Goal: Transaction & Acquisition: Purchase product/service

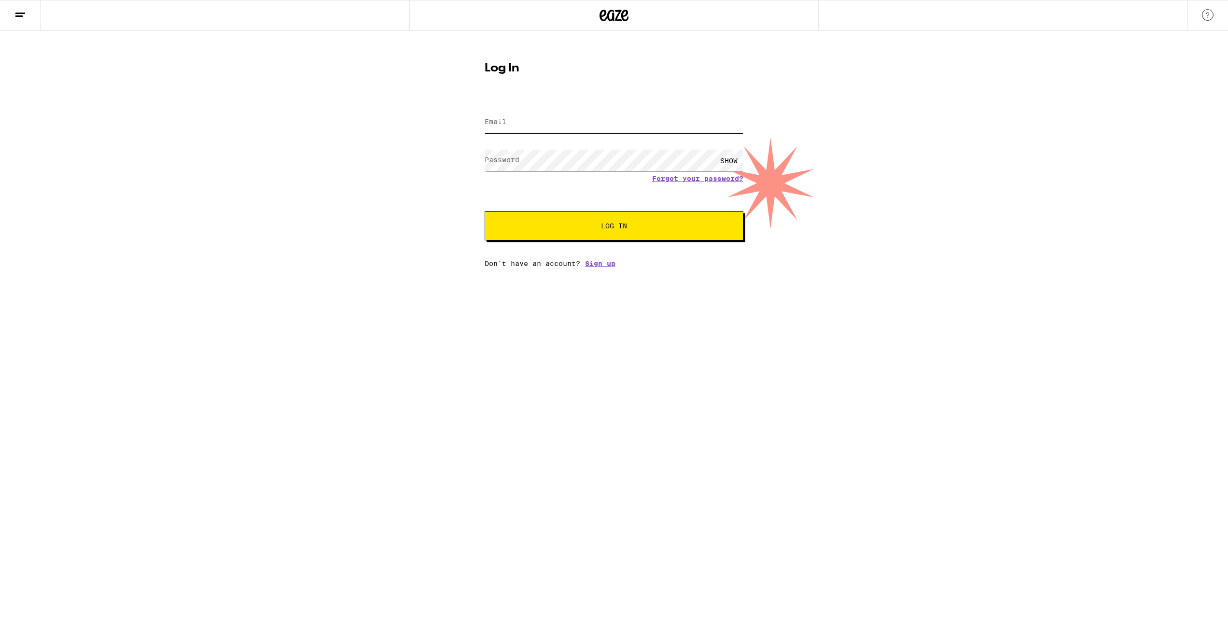
type input "[PERSON_NAME][EMAIL_ADDRESS][PERSON_NAME][DOMAIN_NAME]"
click at [658, 222] on button "Log In" at bounding box center [614, 225] width 259 height 29
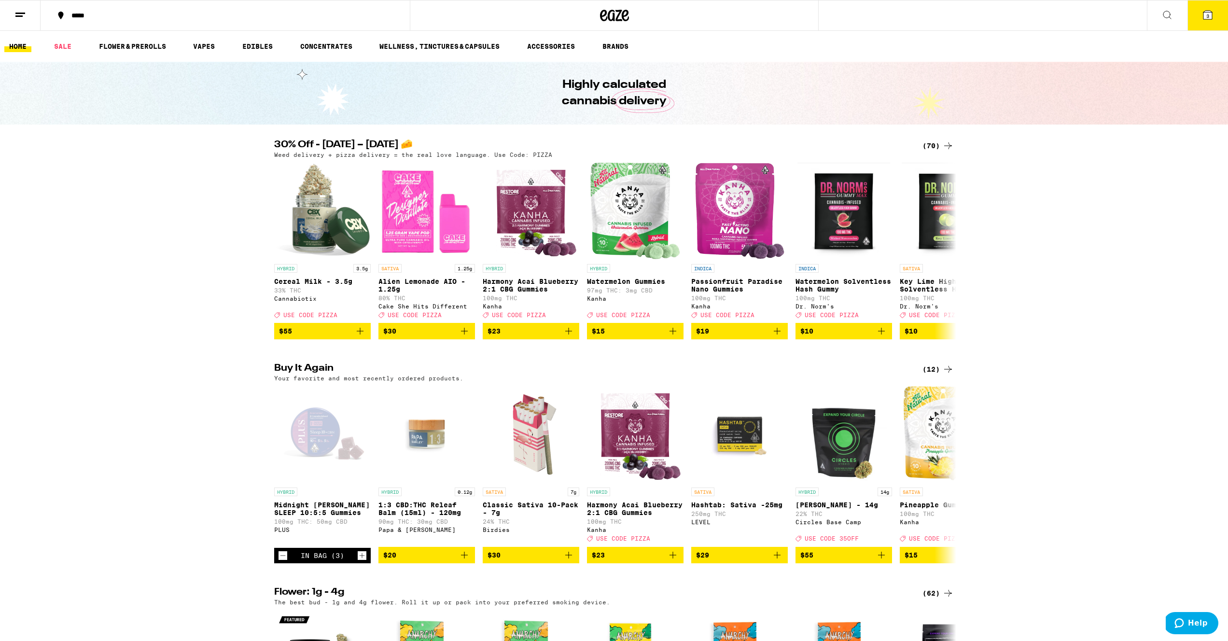
click at [1206, 15] on icon at bounding box center [1208, 15] width 9 height 9
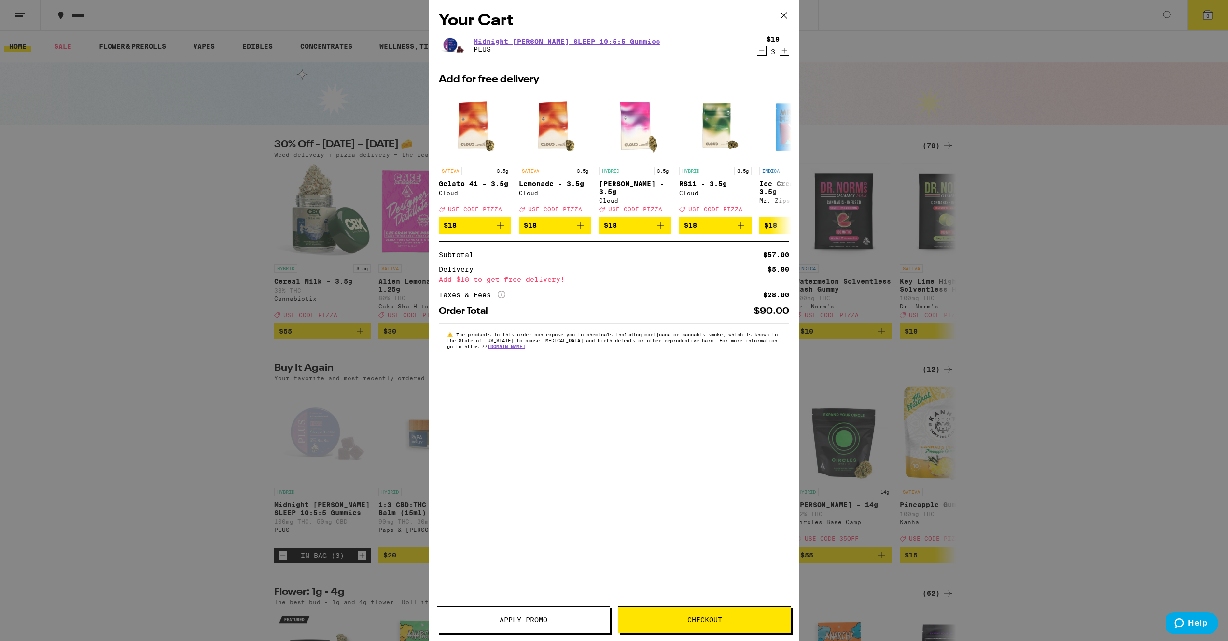
drag, startPoint x: 783, startPoint y: 14, endPoint x: 725, endPoint y: 4, distance: 59.2
click at [762, 11] on div "Your Cart Midnight [PERSON_NAME] SLEEP 10:5:5 Gummies PLUS $19 3 Add for free d…" at bounding box center [614, 320] width 371 height 641
click at [79, 15] on div "Your Cart Midnight [PERSON_NAME] SLEEP 10:5:5 Gummies PLUS $19 3 Add for free d…" at bounding box center [614, 320] width 1228 height 641
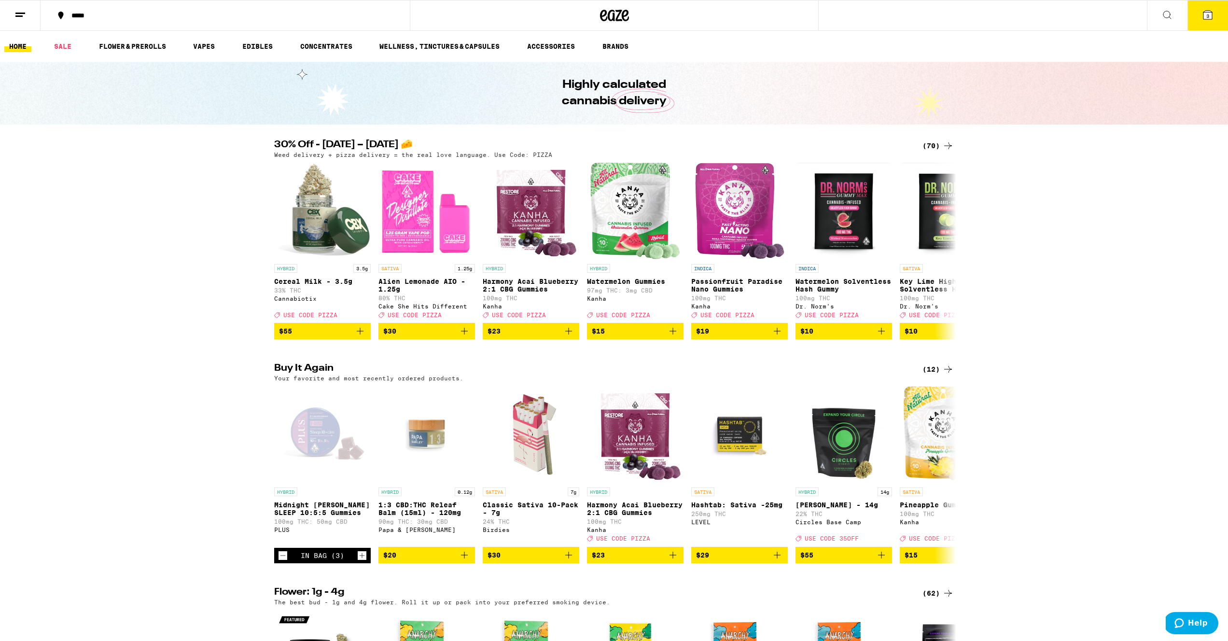
click at [83, 16] on div "*****" at bounding box center [231, 15] width 329 height 7
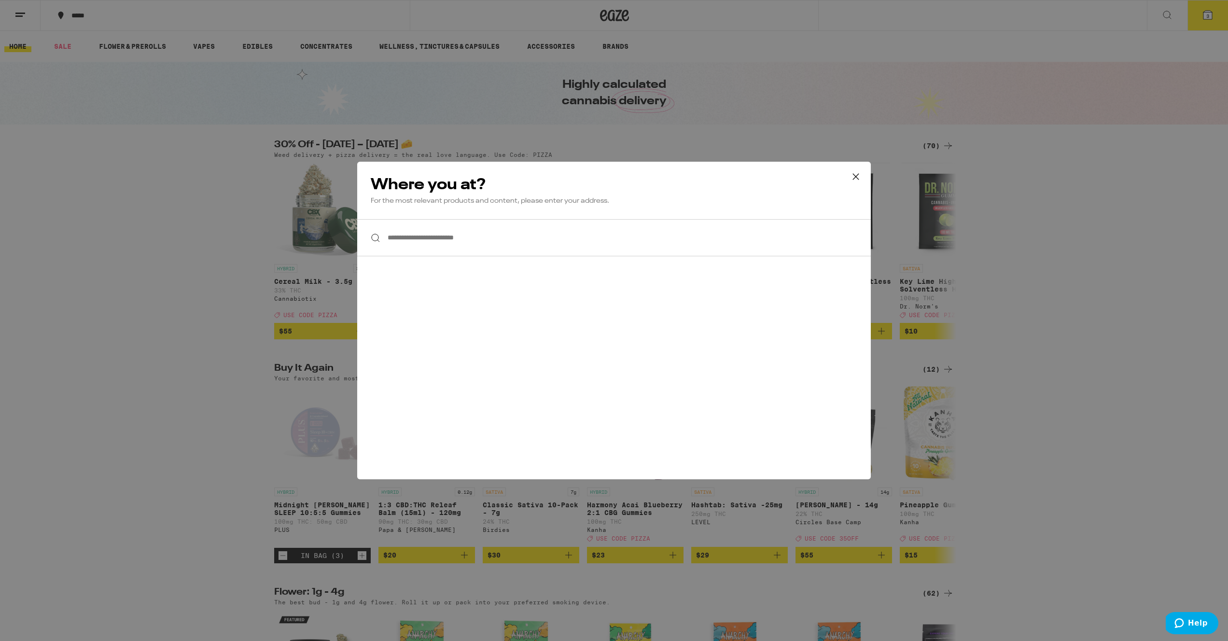
click at [479, 239] on input "**********" at bounding box center [614, 237] width 514 height 37
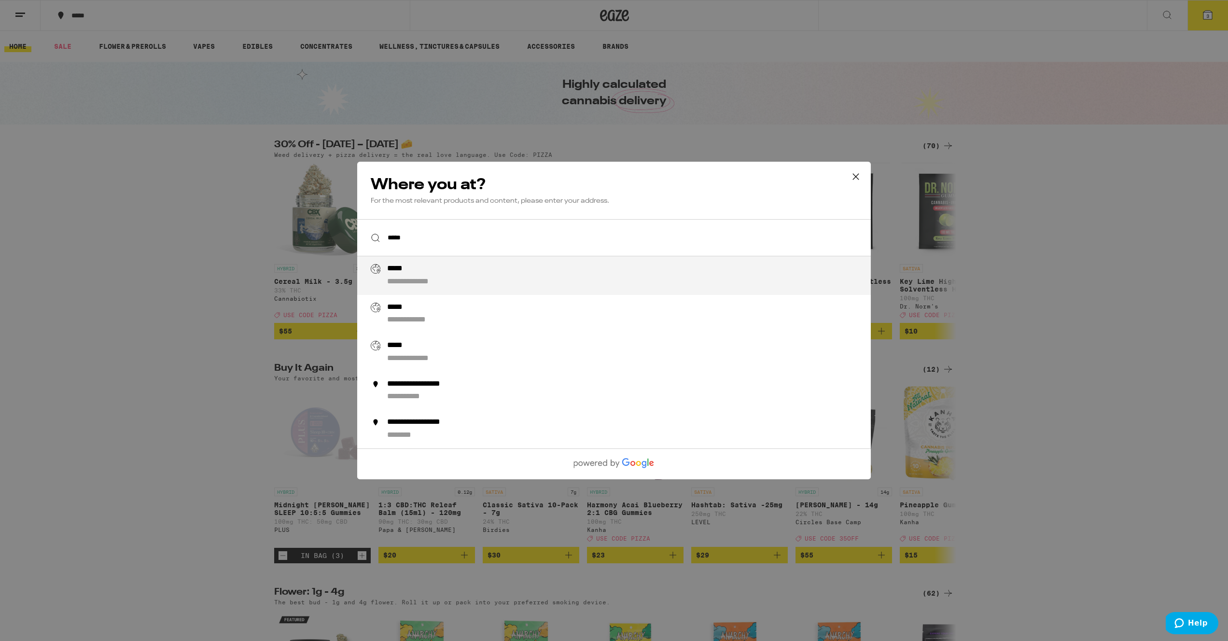
click at [431, 278] on div "**********" at bounding box center [633, 275] width 492 height 23
type input "**********"
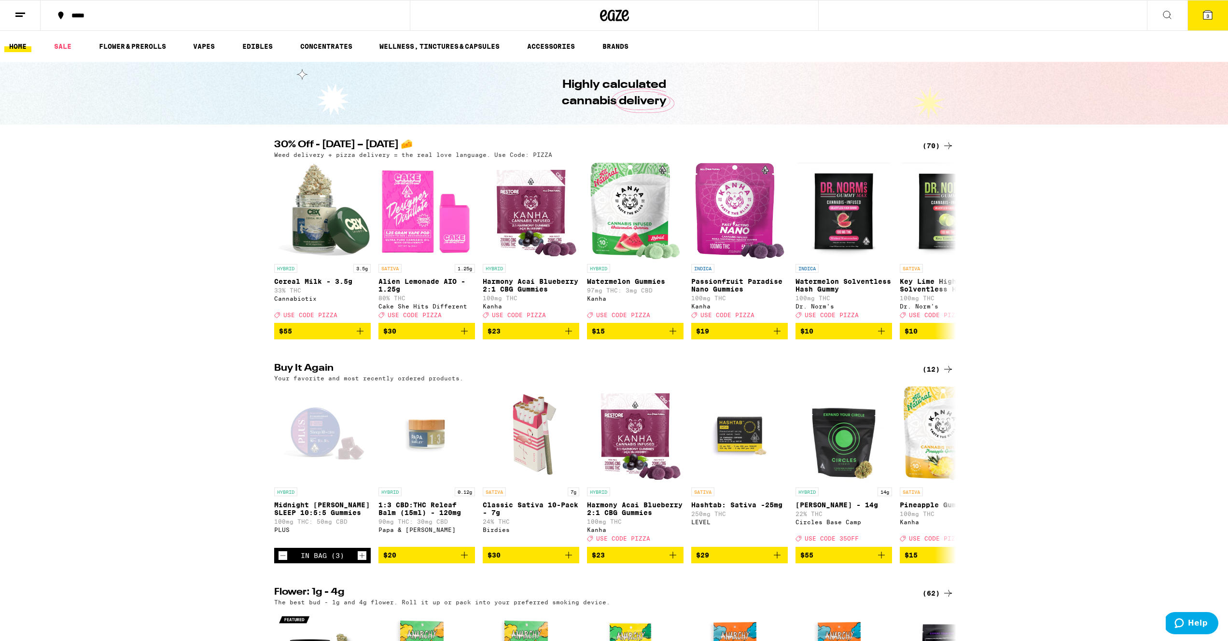
click at [1214, 15] on button "3" at bounding box center [1208, 15] width 41 height 30
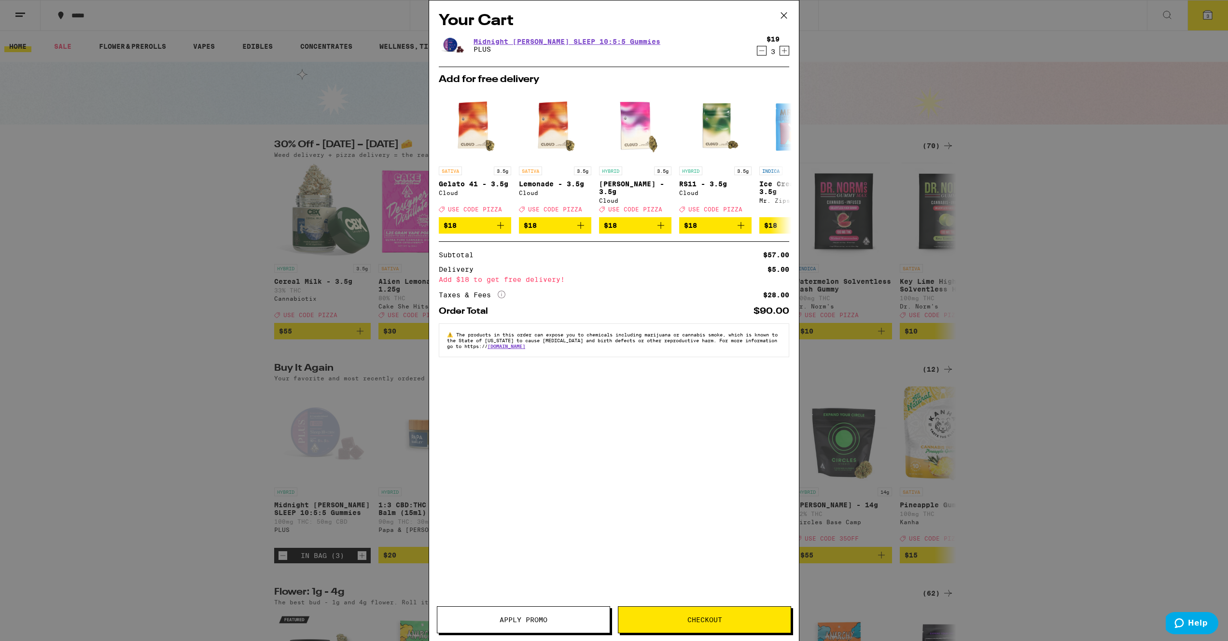
click at [763, 52] on icon "Decrement" at bounding box center [761, 51] width 9 height 12
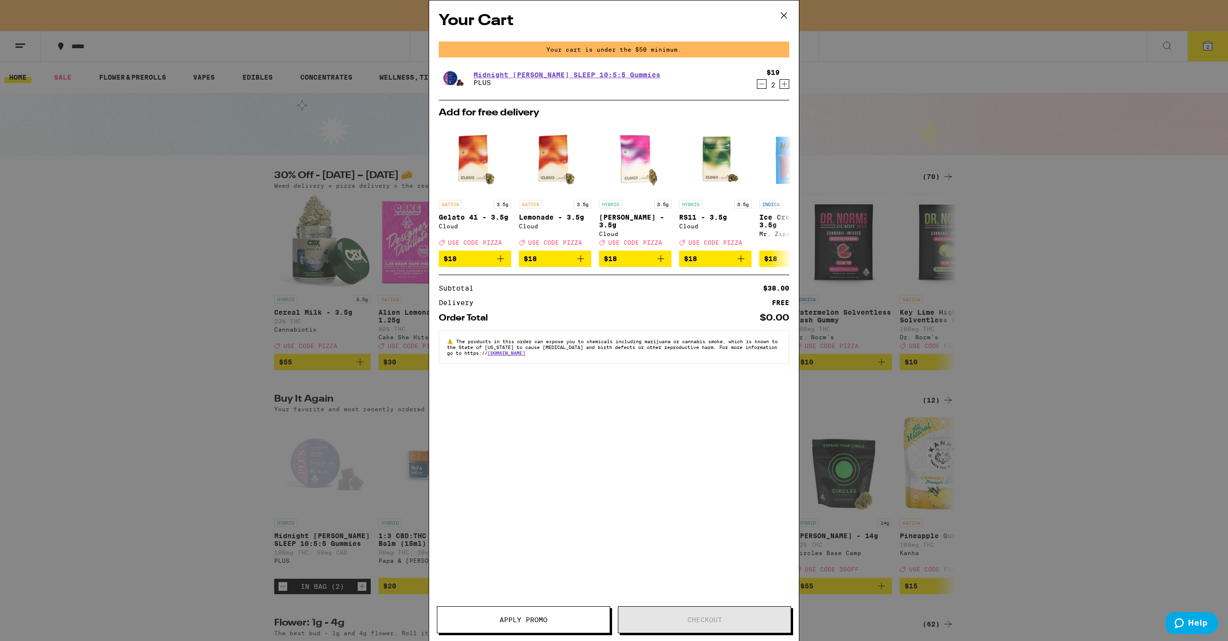
click at [785, 15] on icon at bounding box center [784, 16] width 6 height 6
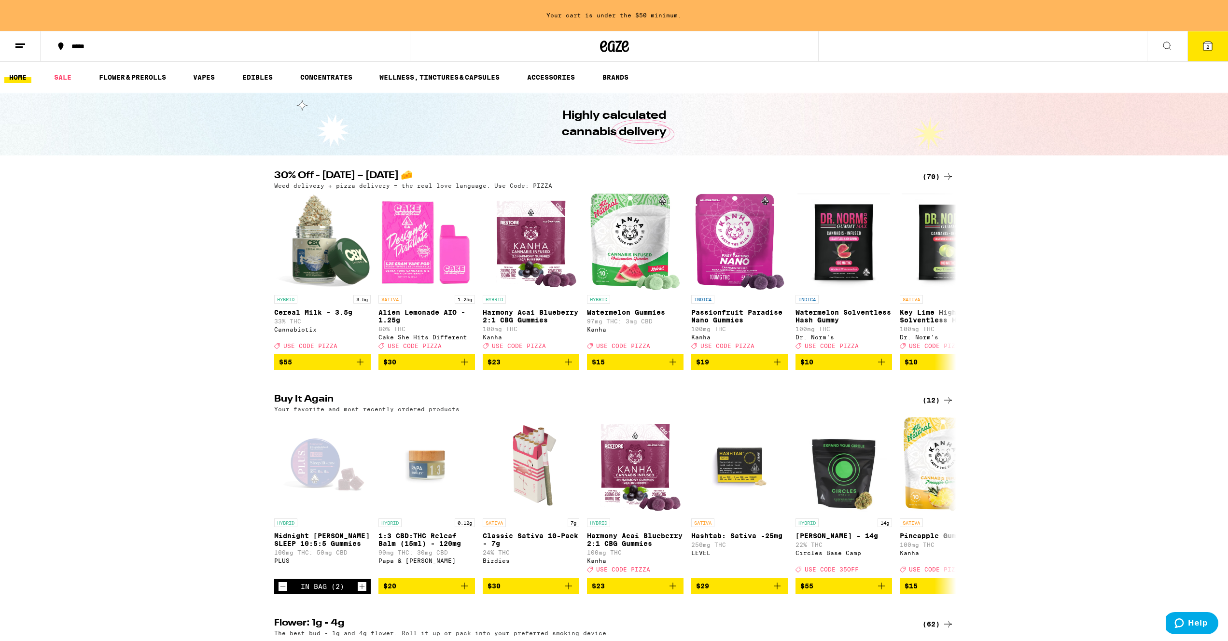
scroll to position [0, 0]
click at [570, 589] on icon "Add to bag" at bounding box center [568, 585] width 7 height 7
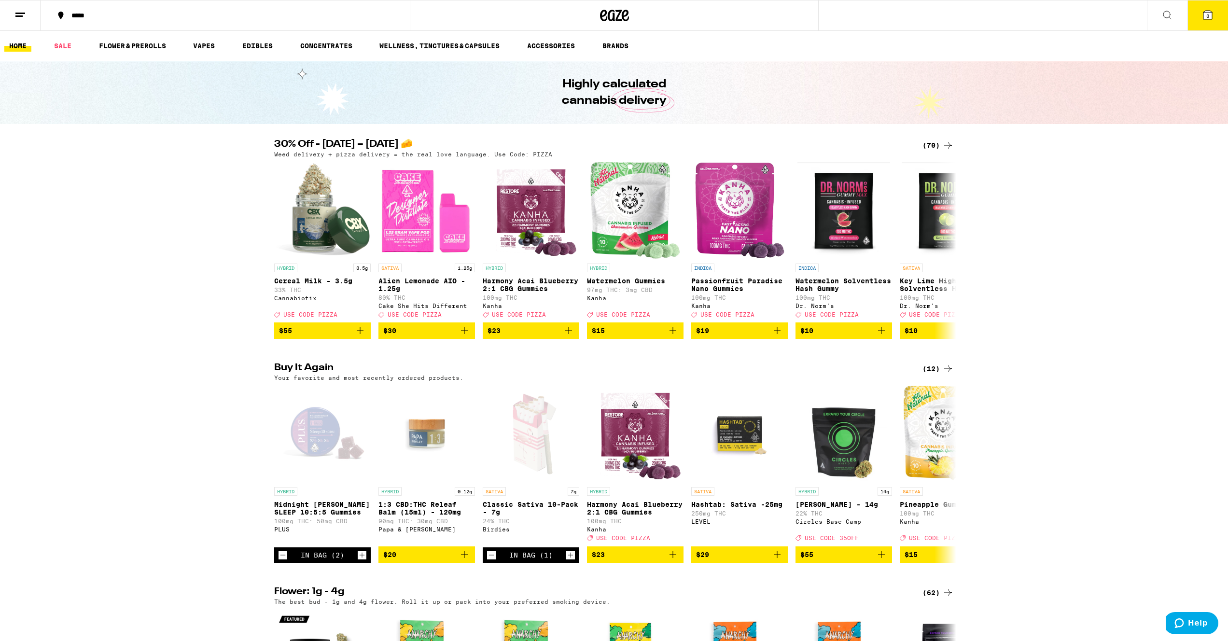
scroll to position [0, 0]
click at [571, 561] on icon "Increment" at bounding box center [570, 556] width 9 height 12
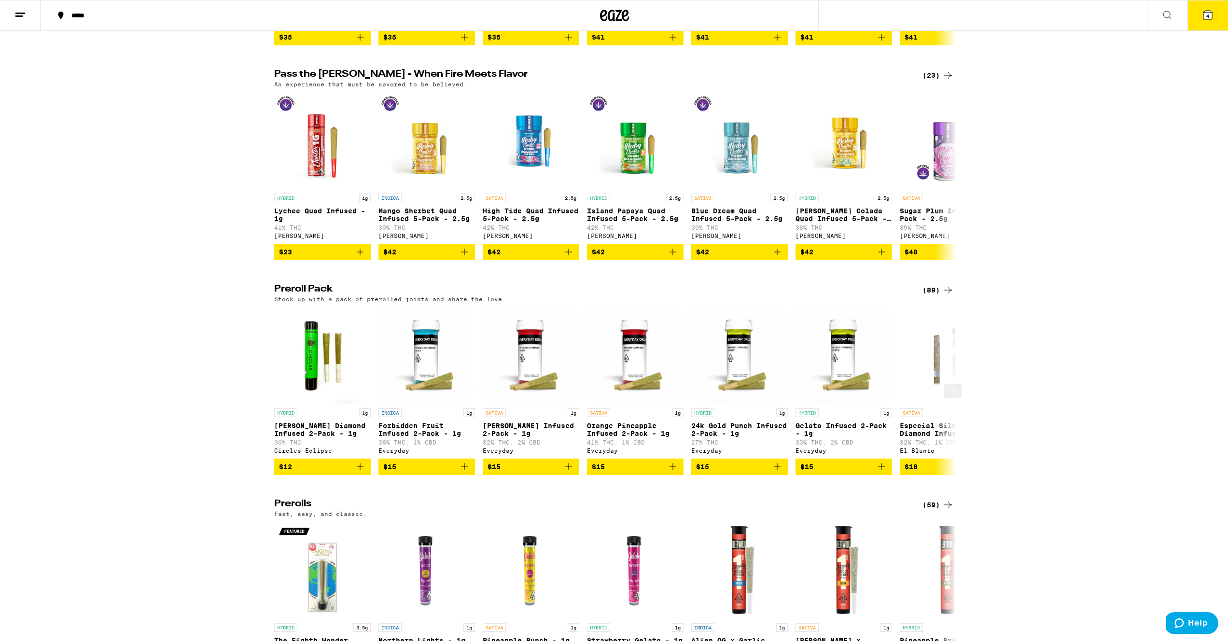
scroll to position [1907, 0]
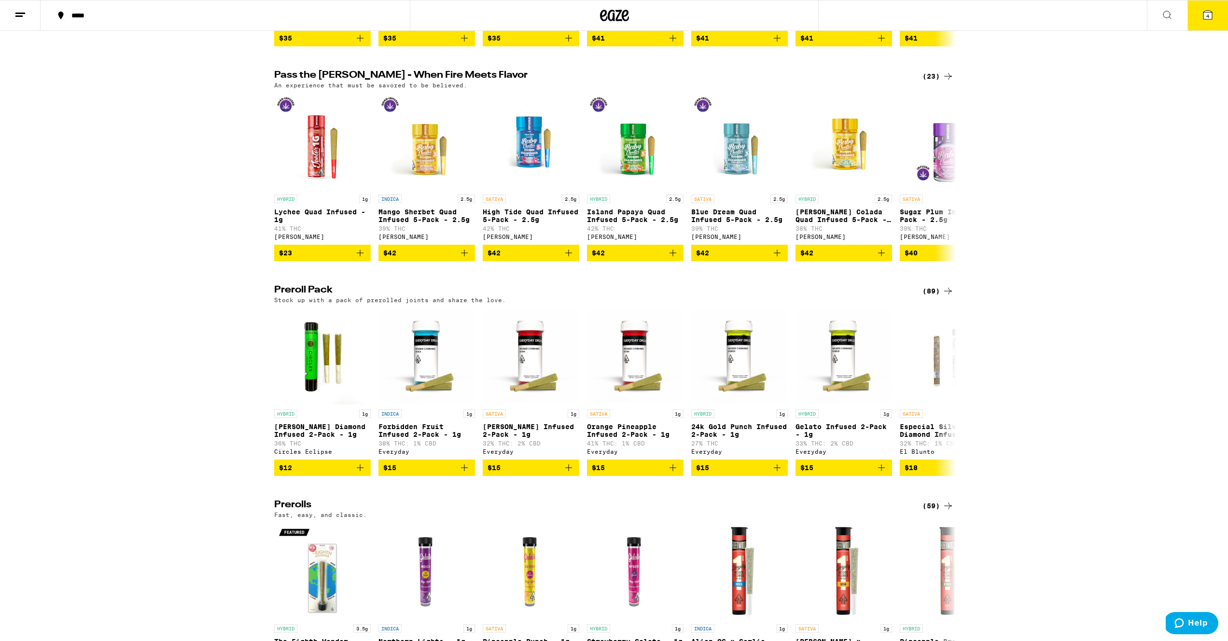
click at [936, 512] on div "(59)" at bounding box center [938, 506] width 31 height 12
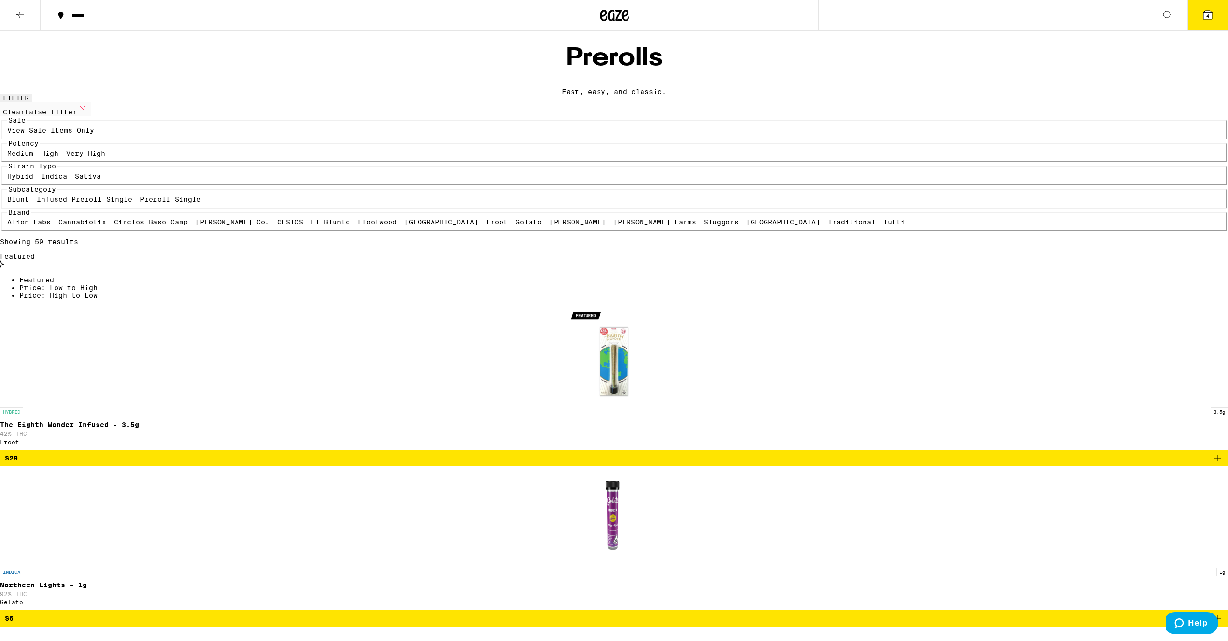
click at [15, 14] on icon at bounding box center [20, 15] width 12 height 12
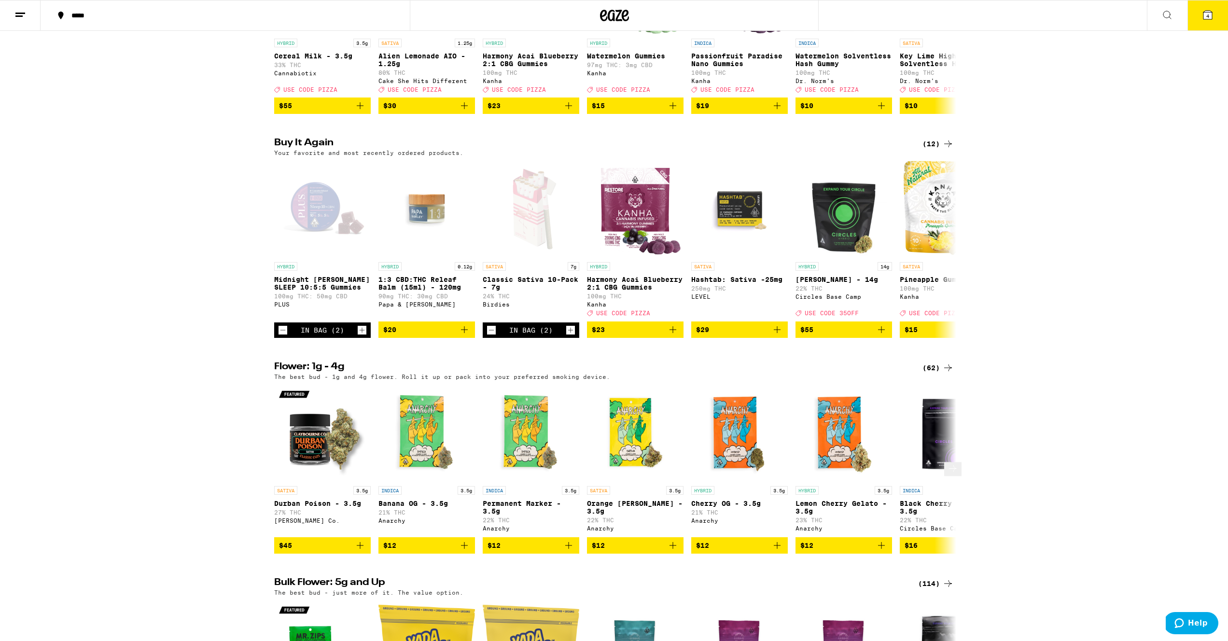
scroll to position [1763, 0]
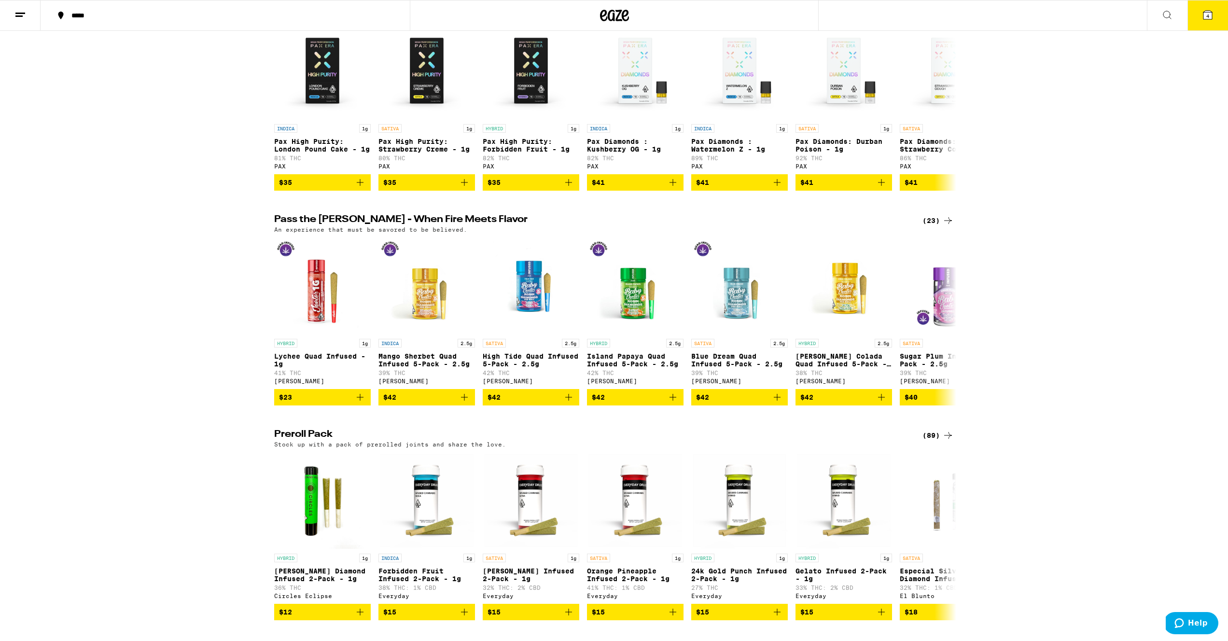
click at [932, 441] on div "(89)" at bounding box center [938, 436] width 31 height 12
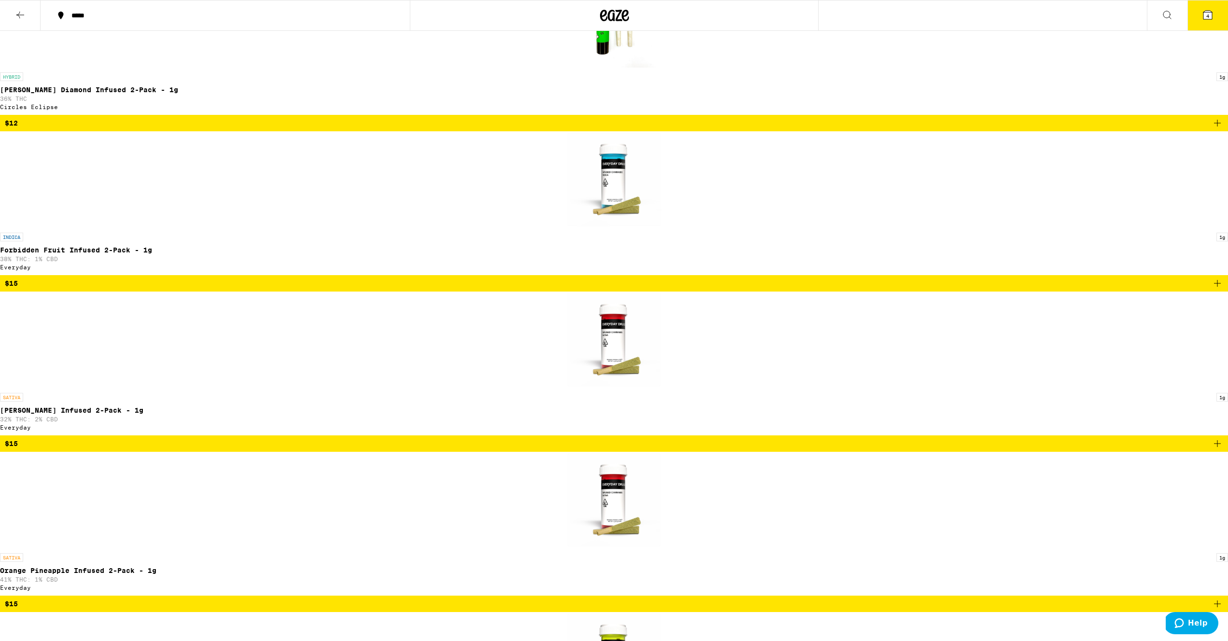
scroll to position [350, 0]
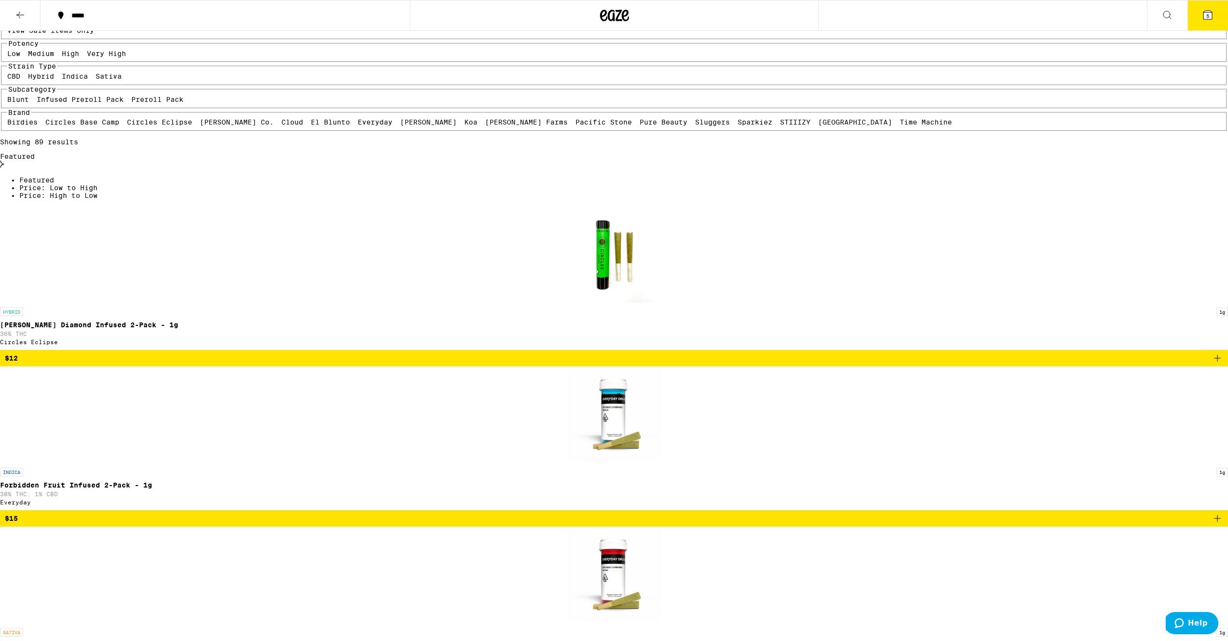
scroll to position [0, 0]
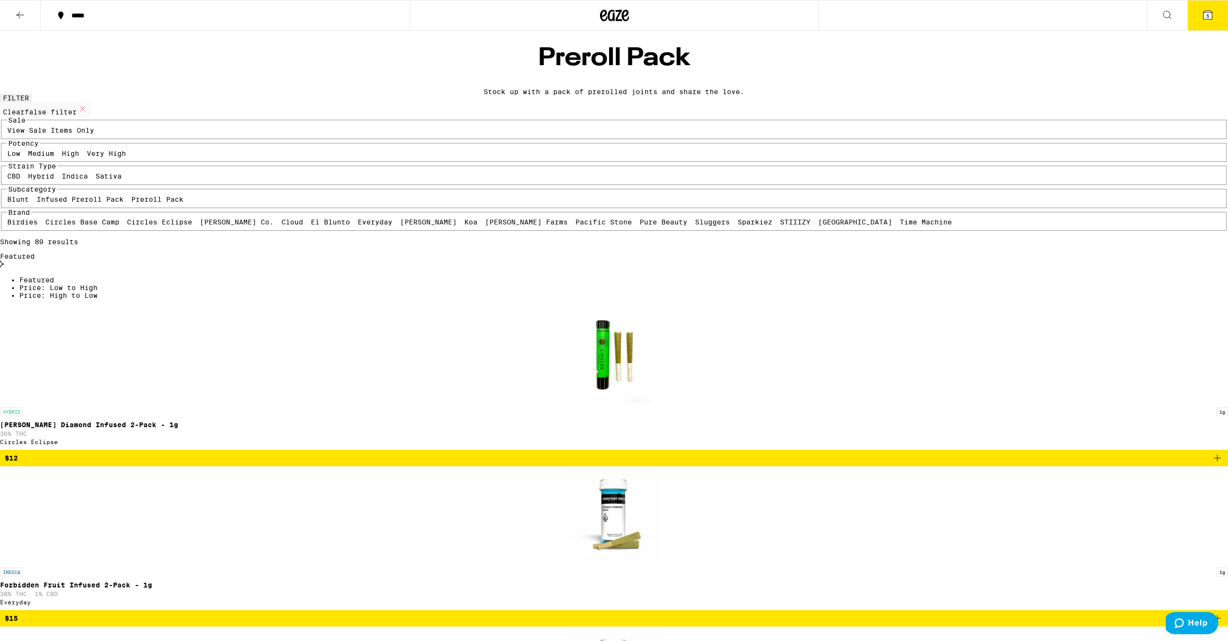
click at [15, 13] on icon at bounding box center [20, 15] width 12 height 12
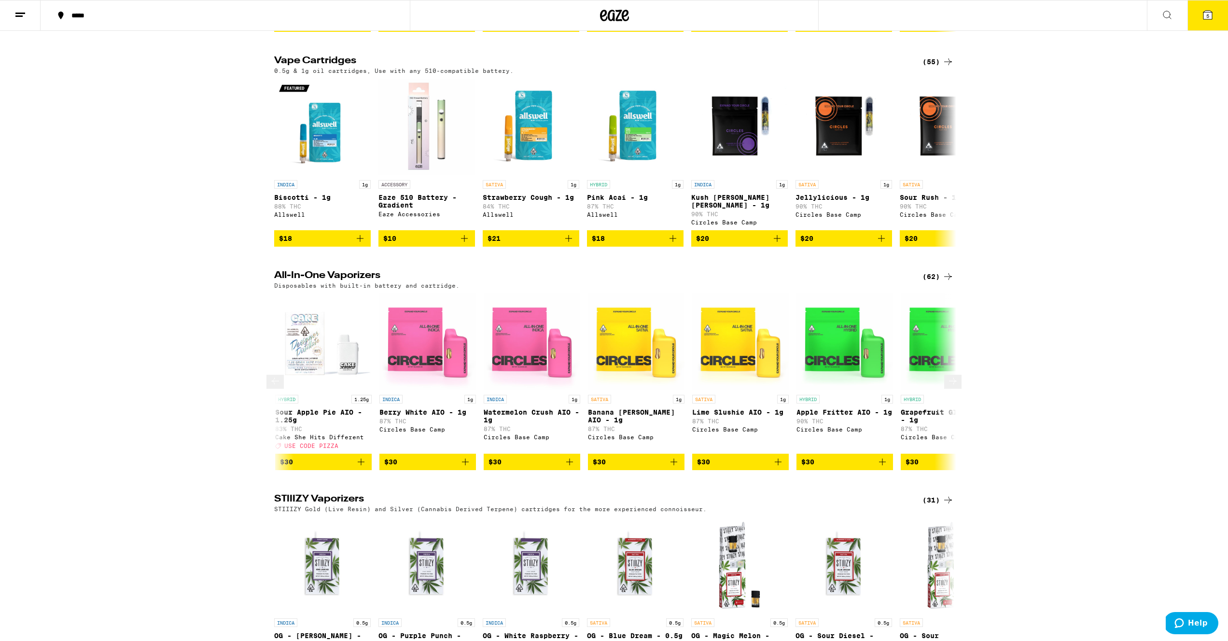
scroll to position [965, 0]
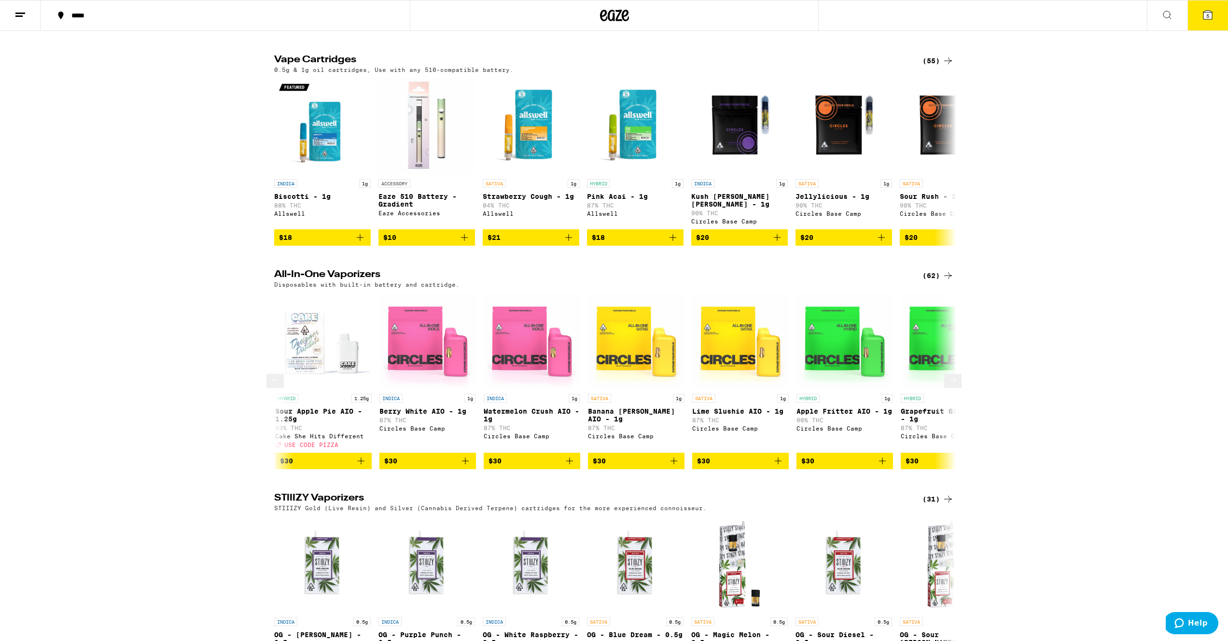
click at [767, 467] on span "$30" at bounding box center [740, 461] width 87 height 12
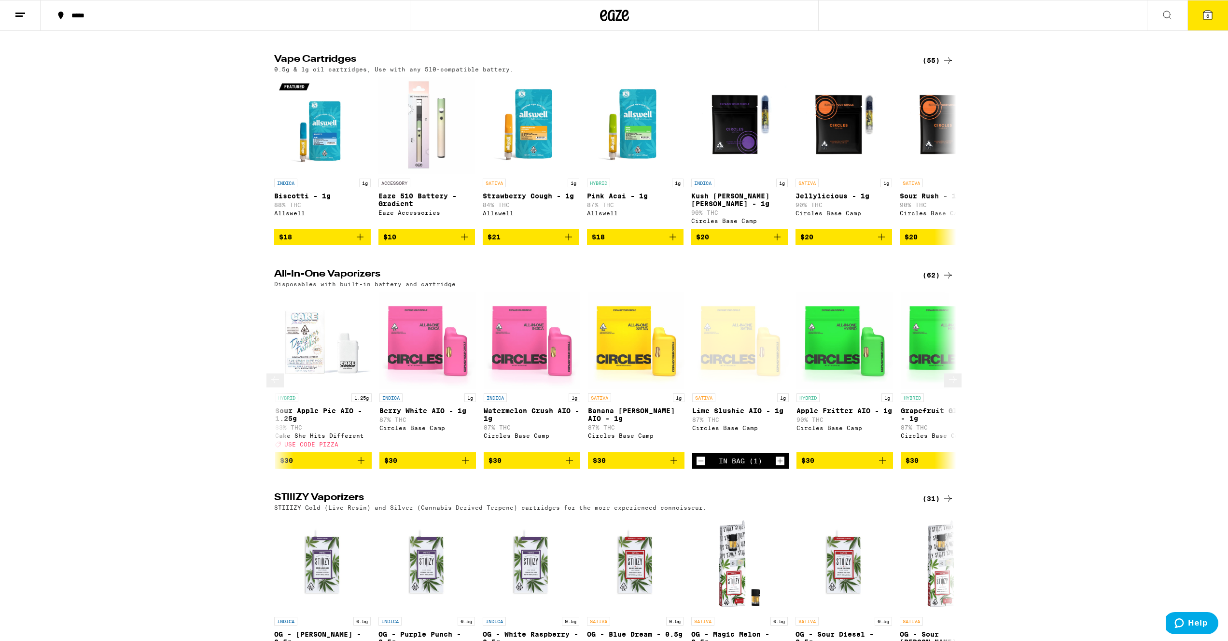
click at [837, 466] on span "$30" at bounding box center [844, 461] width 87 height 12
click at [1203, 17] on icon at bounding box center [1208, 15] width 12 height 12
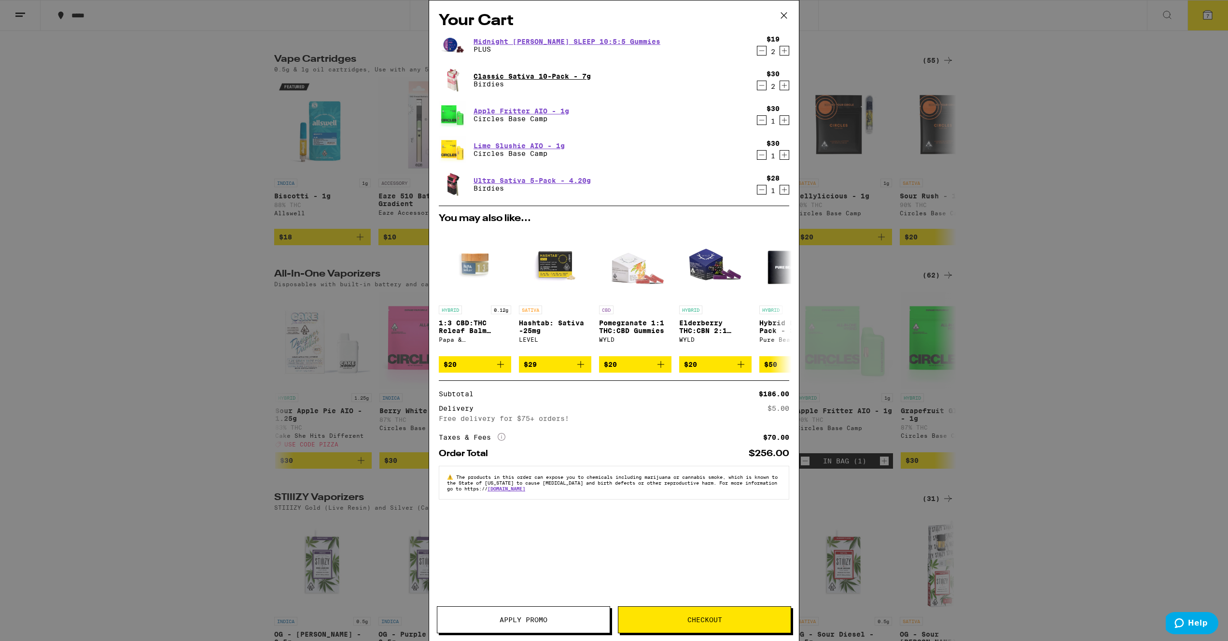
click at [505, 74] on link "Classic Sativa 10-Pack - 7g" at bounding box center [532, 76] width 117 height 8
click at [784, 15] on icon at bounding box center [784, 16] width 6 height 6
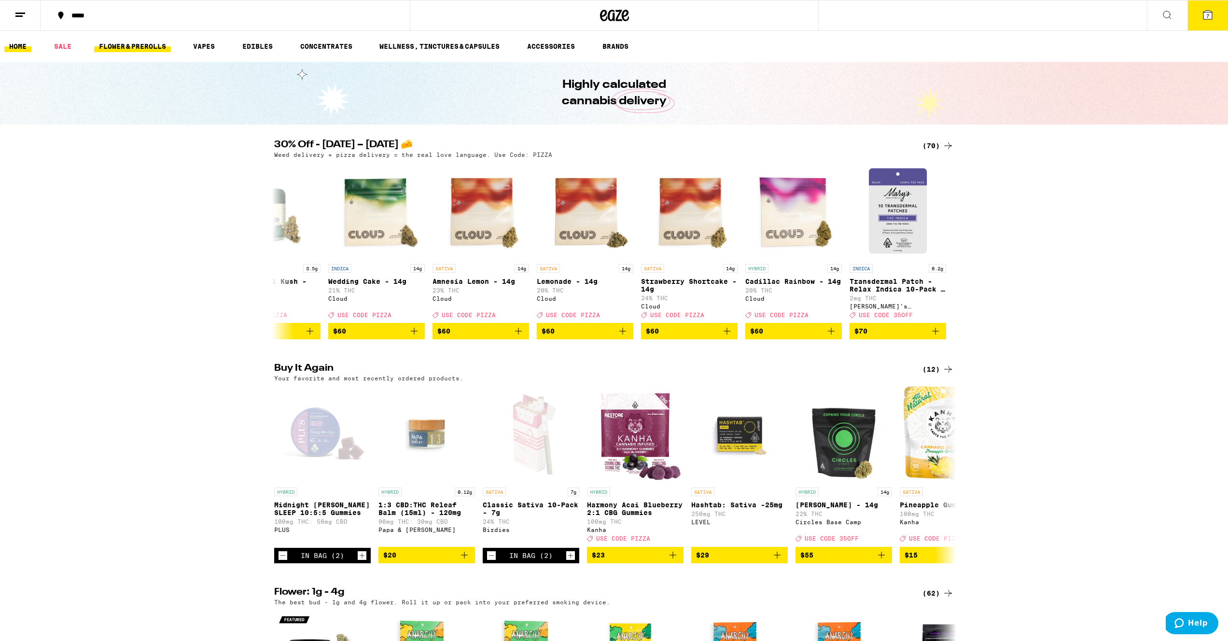
scroll to position [0, 0]
click at [150, 43] on link "FLOWER & PREROLLS" at bounding box center [132, 46] width 77 height 12
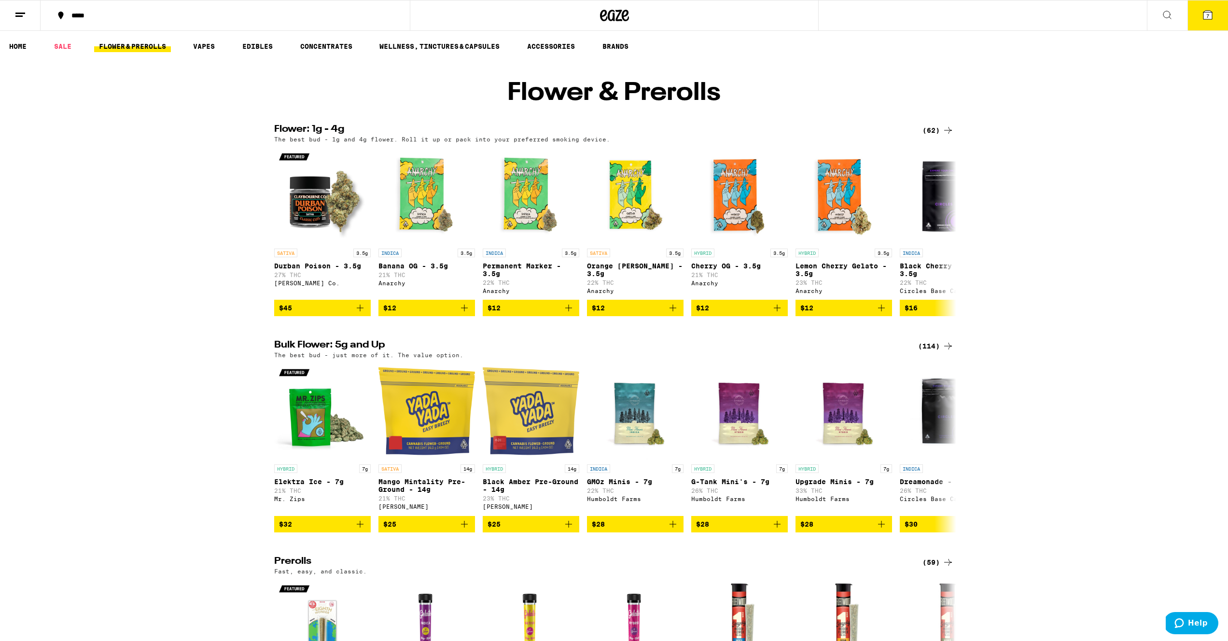
click at [946, 136] on icon at bounding box center [948, 131] width 12 height 12
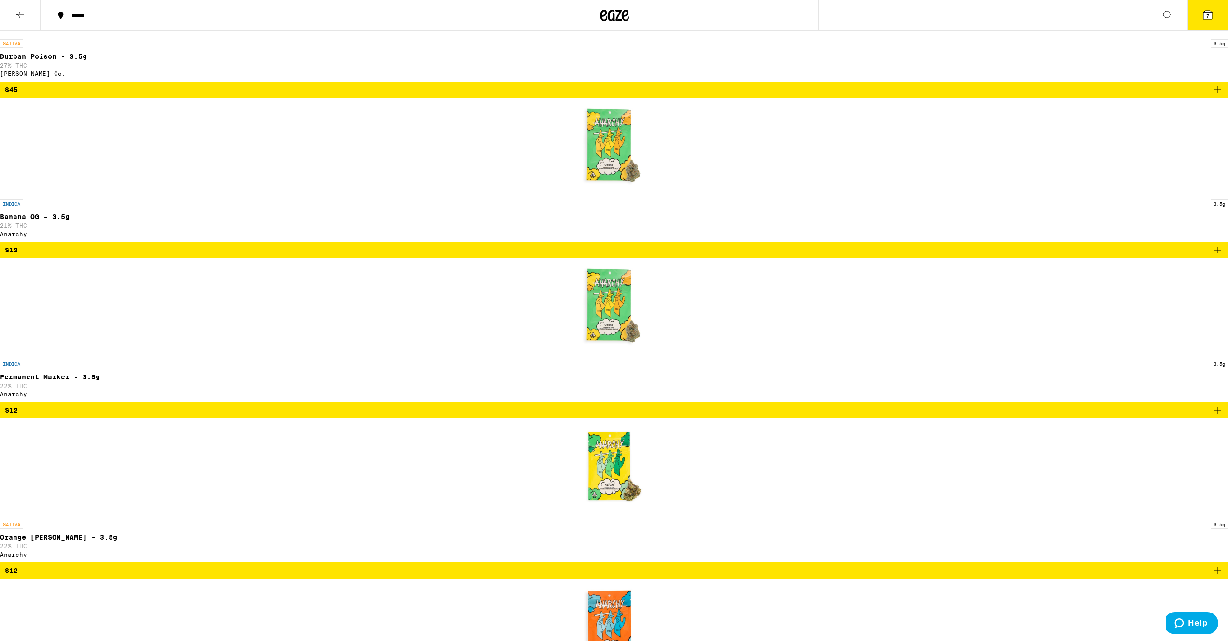
scroll to position [343, 0]
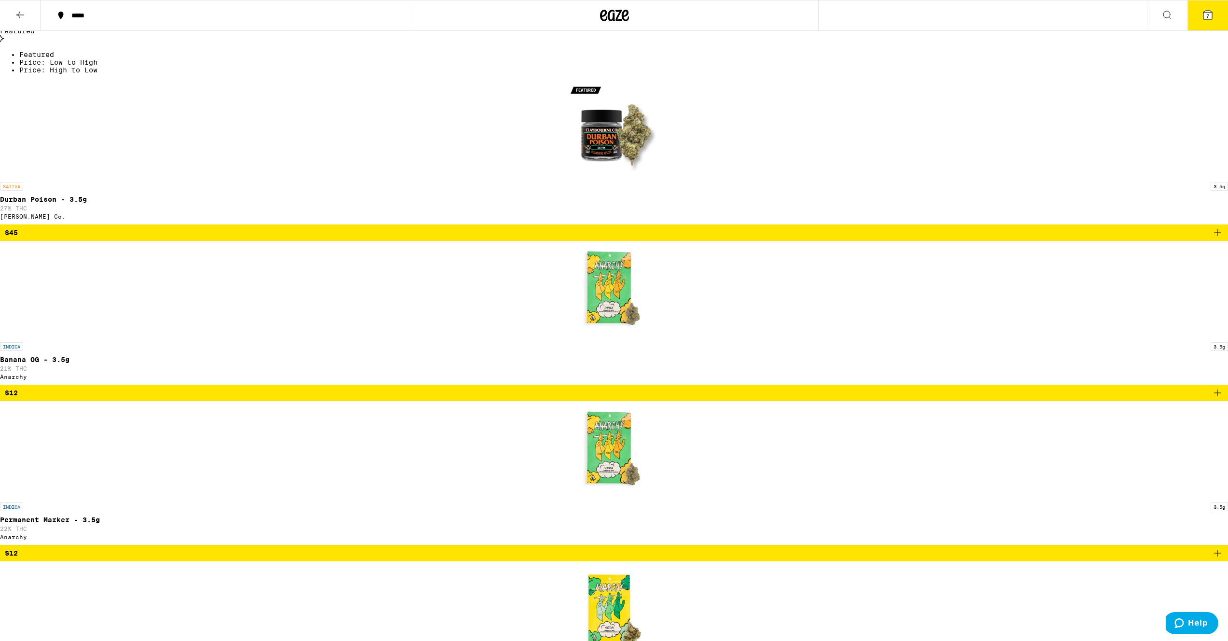
scroll to position [202, 0]
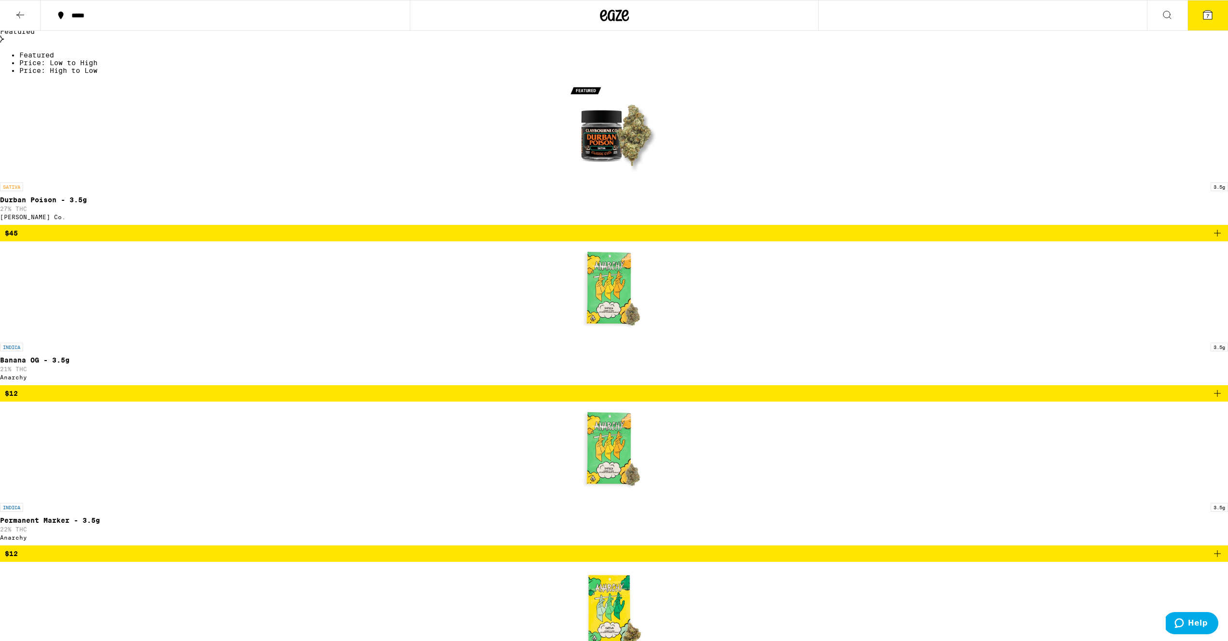
click at [1212, 13] on icon at bounding box center [1208, 15] width 9 height 9
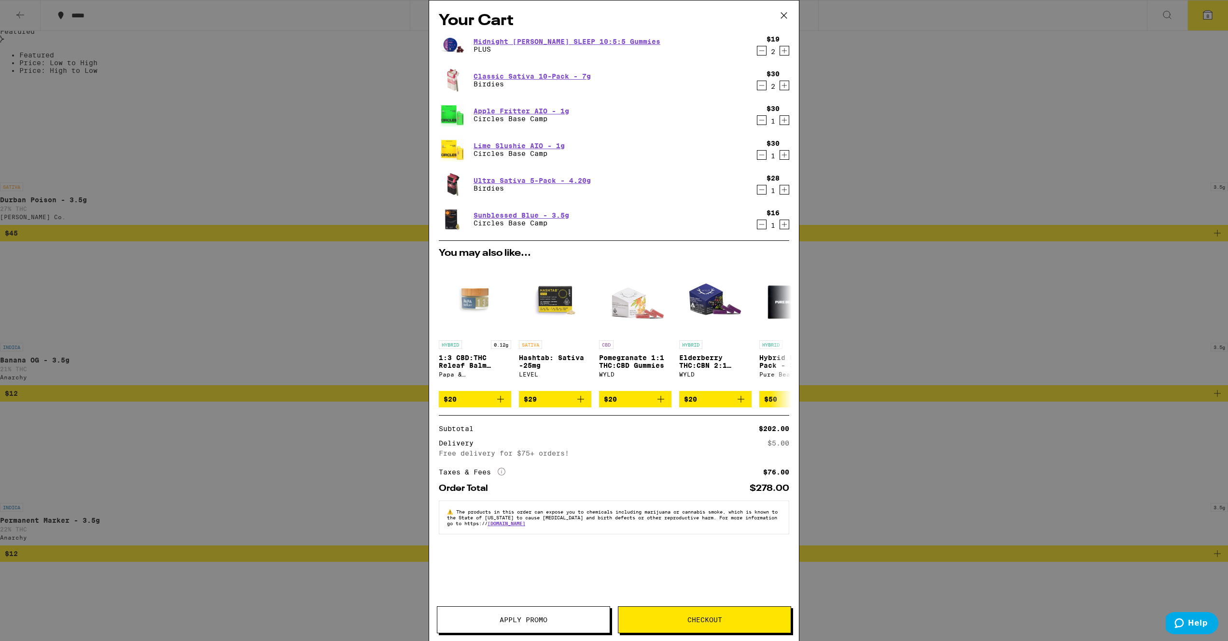
click at [705, 622] on span "Checkout" at bounding box center [704, 620] width 35 height 7
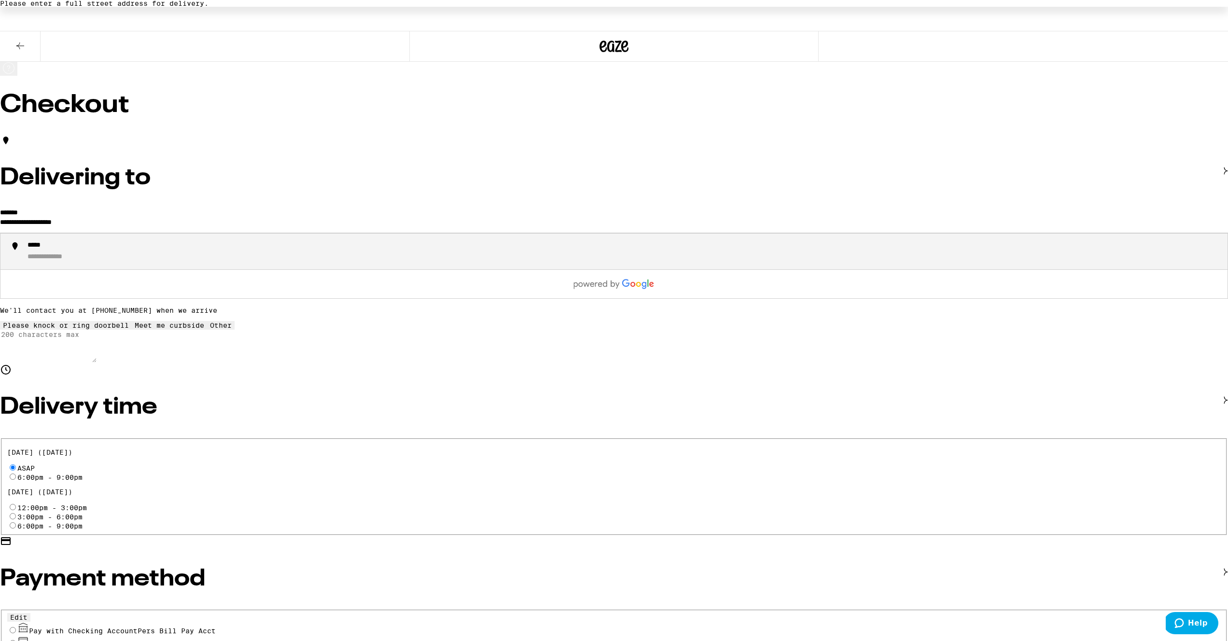
click at [375, 217] on input "**********" at bounding box center [614, 224] width 1228 height 16
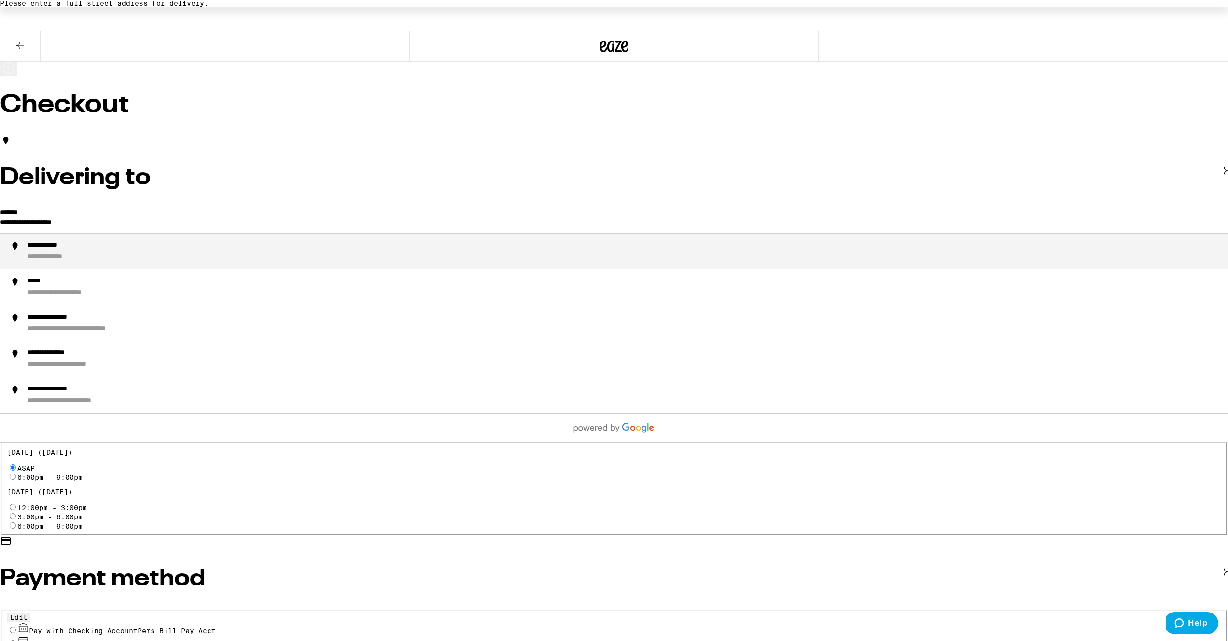
click at [375, 217] on input "**********" at bounding box center [614, 224] width 1228 height 16
click at [454, 252] on div "**********" at bounding box center [624, 251] width 1192 height 21
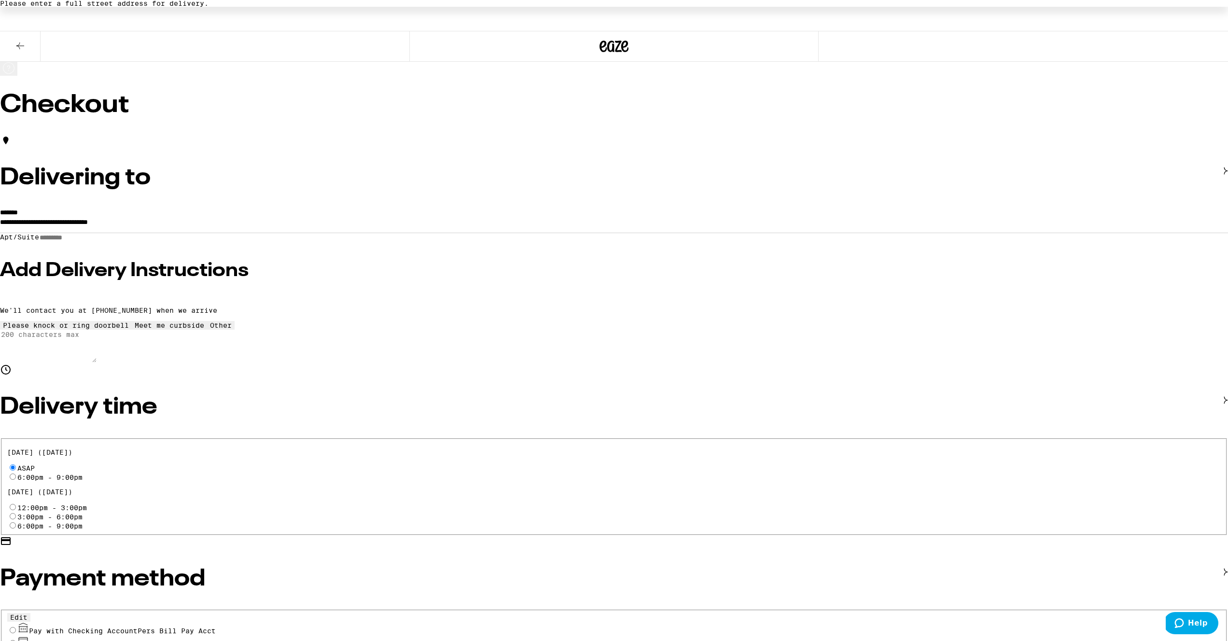
type input "**********"
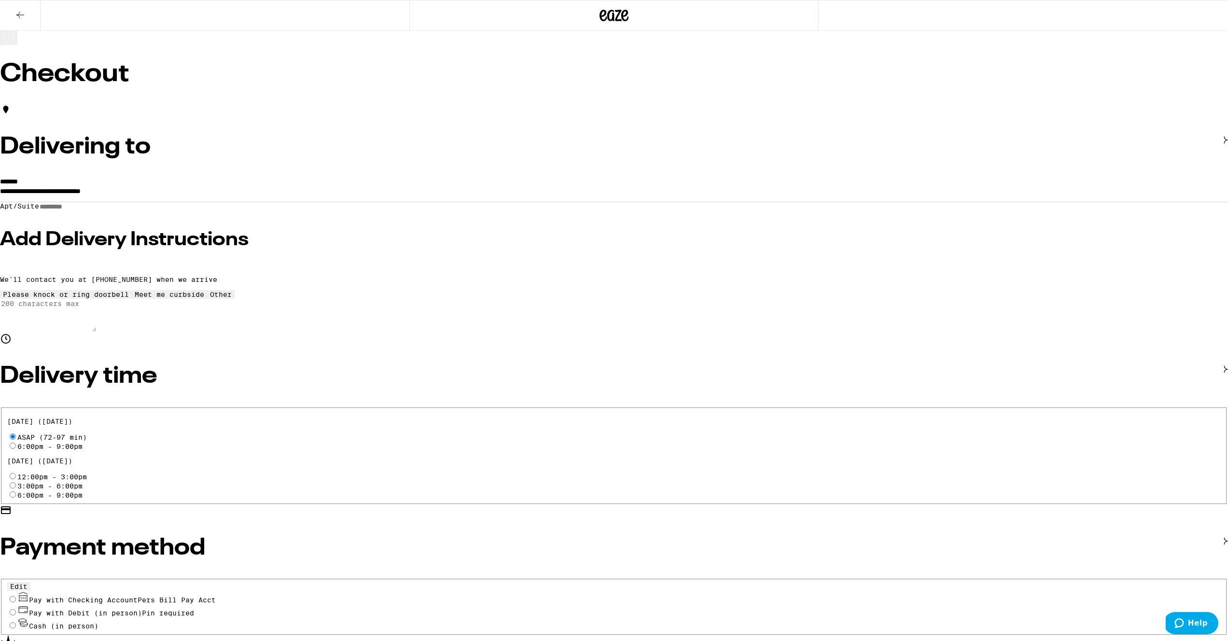
click at [16, 596] on input "Pay with Checking Account Pers Bill Pay Acct" at bounding box center [13, 599] width 6 height 6
radio input "true"
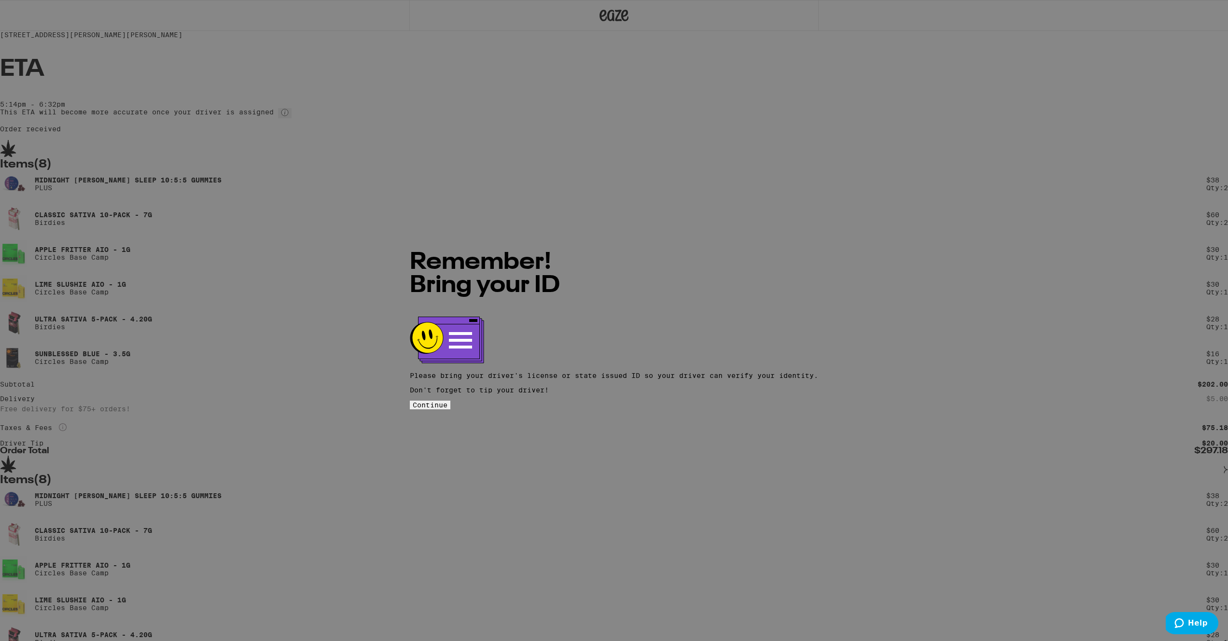
click at [448, 401] on span "Continue" at bounding box center [430, 405] width 35 height 8
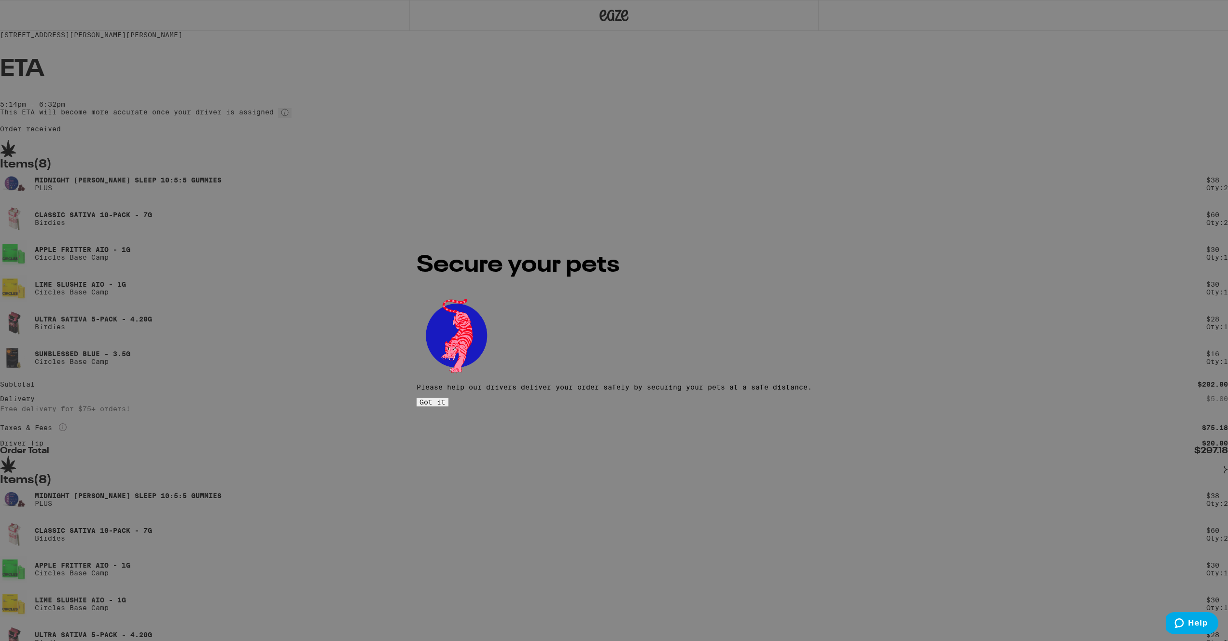
click at [449, 398] on button "Got it" at bounding box center [433, 402] width 32 height 9
